Goal: Task Accomplishment & Management: Use online tool/utility

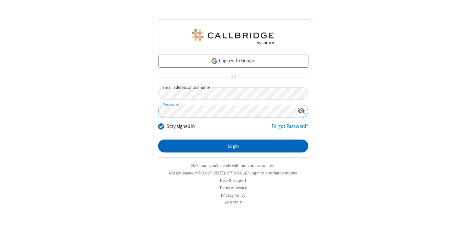
click at [233, 146] on button "Login" at bounding box center [233, 146] width 150 height 13
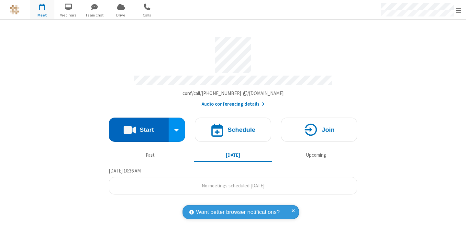
click at [138, 127] on button "Start" at bounding box center [139, 130] width 60 height 24
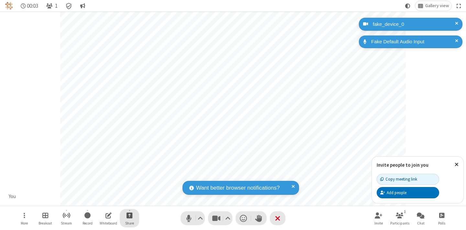
click at [129, 215] on span "Start sharing" at bounding box center [129, 216] width 6 height 8
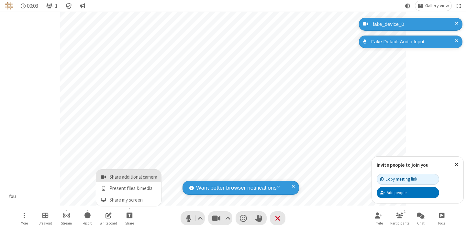
click at [129, 176] on span "Share additional camera" at bounding box center [133, 177] width 48 height 5
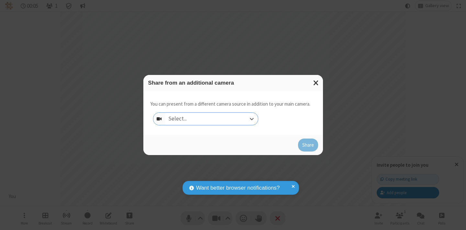
click at [211, 119] on div "Select..." at bounding box center [211, 119] width 93 height 12
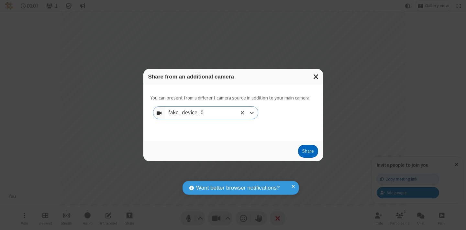
click at [308, 153] on button "Share" at bounding box center [308, 151] width 20 height 13
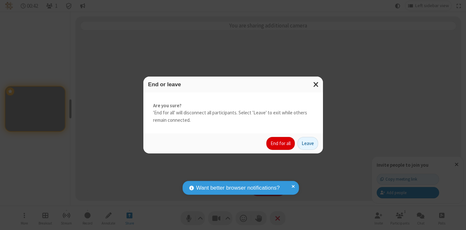
click at [281, 144] on button "End for all" at bounding box center [280, 143] width 28 height 13
